Goal: Task Accomplishment & Management: Complete application form

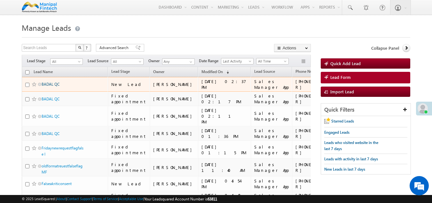
click at [51, 85] on link "BADAL QC" at bounding box center [51, 84] width 18 height 5
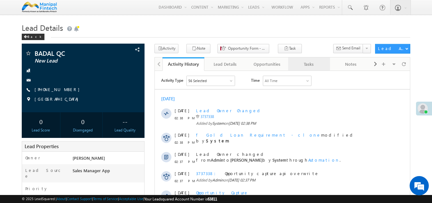
click at [305, 64] on div "Tasks" at bounding box center [309, 64] width 31 height 8
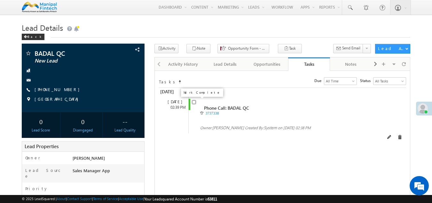
click at [194, 101] on input "checkbox" at bounding box center [194, 102] width 4 height 4
checkbox input "false"
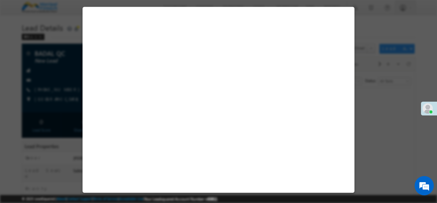
select select "Sales Manager App"
select select "Fresh Lead"
select select "Doorstep"
select select "Open"
select select "Fresh Lead"
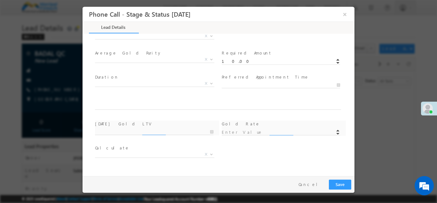
scroll to position [374, 0]
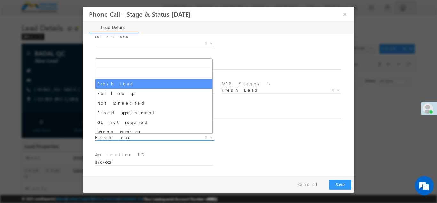
click at [130, 137] on span "Fresh Lead" at bounding box center [147, 137] width 104 height 6
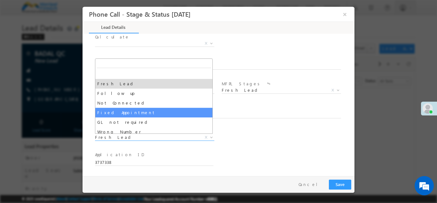
select select "Fixed Appointment"
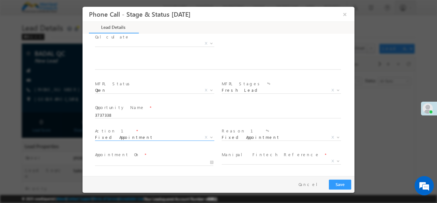
type input "[DATE] 2:53 PM"
type input "[DATE] 2:54 PM"
type input "54"
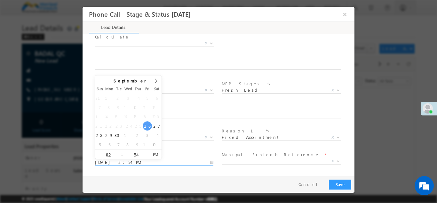
click at [119, 161] on input "[DATE] 2:54 PM" at bounding box center [154, 162] width 118 height 6
click at [113, 153] on input "02" at bounding box center [108, 154] width 27 height 4
type input "1"
type input "7"
type input "[DATE] 7:54 PM"
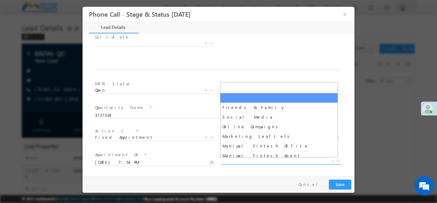
click at [242, 160] on span "X" at bounding box center [281, 160] width 119 height 6
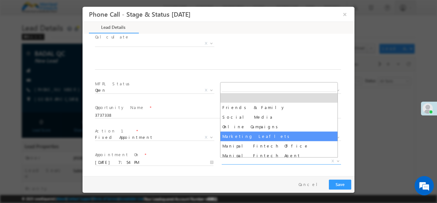
select select "Marketing Leaflets"
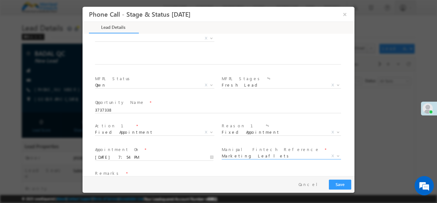
scroll to position [421, 0]
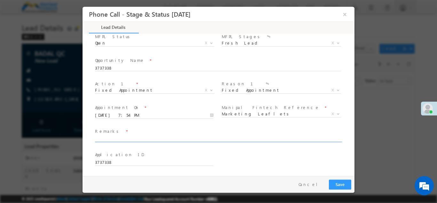
click at [114, 136] on input "text" at bounding box center [218, 138] width 246 height 6
type input "badal803"
type input "0"
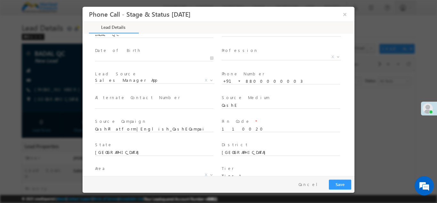
scroll to position [0, 0]
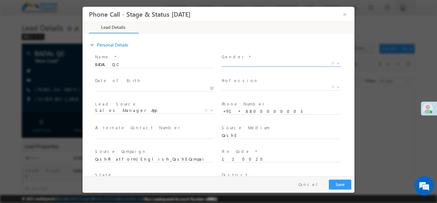
type input "badal803"
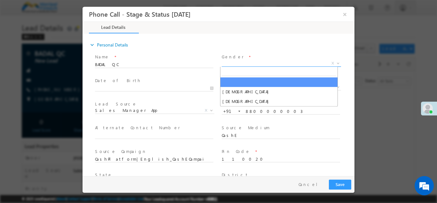
click at [232, 63] on span "X" at bounding box center [281, 63] width 119 height 6
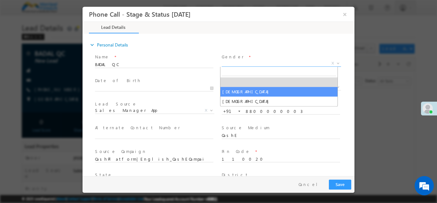
select select "[DEMOGRAPHIC_DATA]"
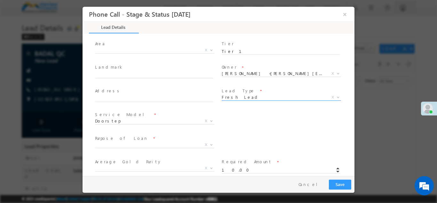
scroll to position [155, 0]
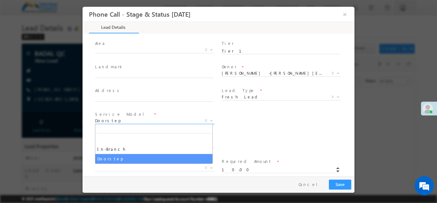
click at [105, 120] on span "Doorstep" at bounding box center [147, 120] width 104 height 6
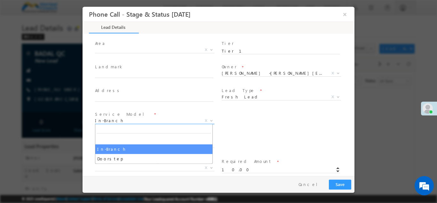
click at [108, 120] on span "In-Branch" at bounding box center [147, 120] width 104 height 6
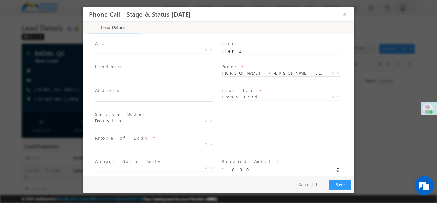
scroll to position [205, 0]
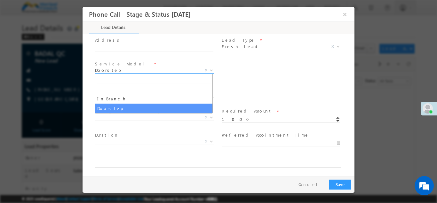
click at [98, 71] on span "Doorstep" at bounding box center [147, 70] width 104 height 6
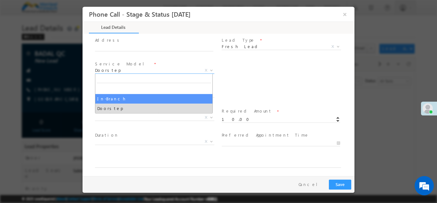
select select "In-Branch"
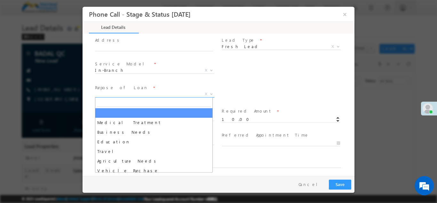
click at [123, 94] on span "X" at bounding box center [154, 94] width 119 height 6
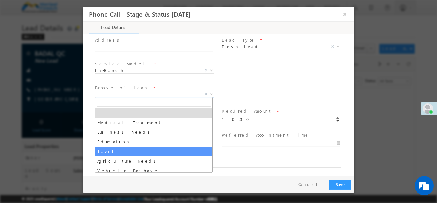
select select "Travel"
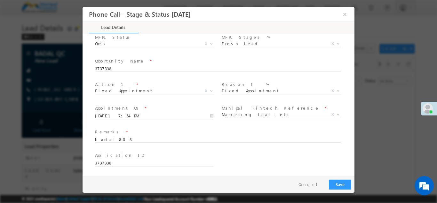
scroll to position [421, 0]
click at [340, 184] on button "Save" at bounding box center [340, 184] width 22 height 10
